Goal: Task Accomplishment & Management: Complete application form

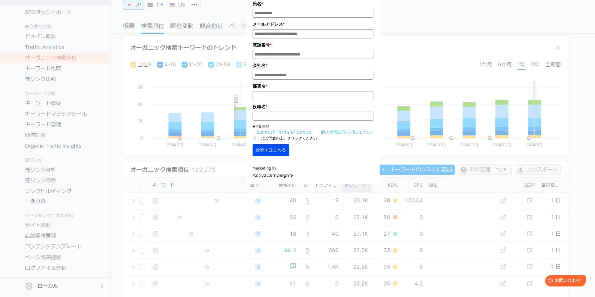
scroll to position [12, 0]
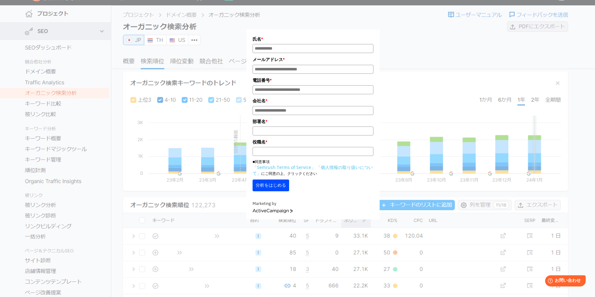
click at [411, 39] on div "氏名 * メールアドレス * 電話番号 * 会社名 * *" at bounding box center [313, 107] width 310 height 224
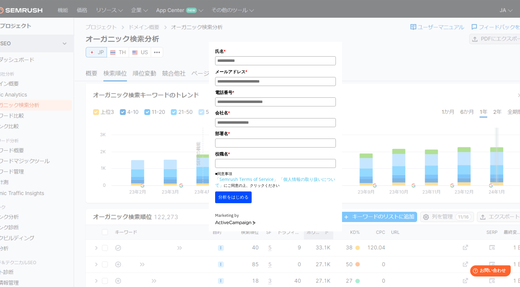
click at [243, 204] on button "分析をはじめる" at bounding box center [233, 198] width 37 height 12
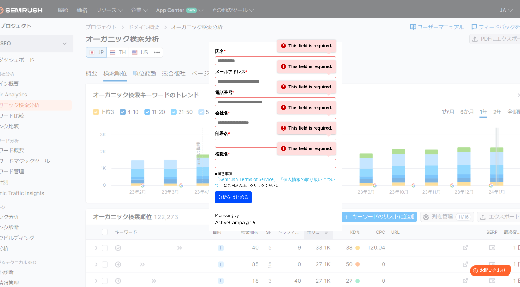
click at [387, 31] on div "氏名 * This field is required. メールアドレス * This field is required. 電話番号 * This fiel…" at bounding box center [276, 120] width 310 height 224
click at [230, 56] on div "氏名 * This field is required." at bounding box center [275, 56] width 121 height 17
click at [234, 56] on div "氏名 * This field is required." at bounding box center [275, 56] width 121 height 17
click at [386, 70] on div "氏名 * This field is required. メールアドレス * This field is required. 電話番号 * This fiel…" at bounding box center [276, 120] width 310 height 224
click at [410, 59] on div "氏名 * This field is required. メールアドレス * This field is required. 電話番号 * This fiel…" at bounding box center [276, 120] width 310 height 224
